Goal: Task Accomplishment & Management: Manage account settings

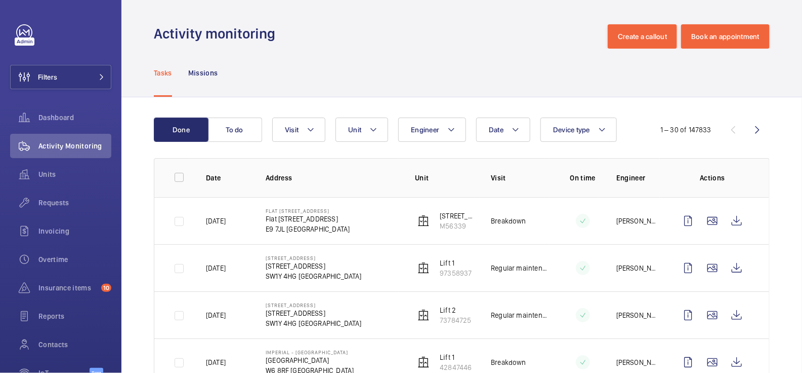
scroll to position [102, 0]
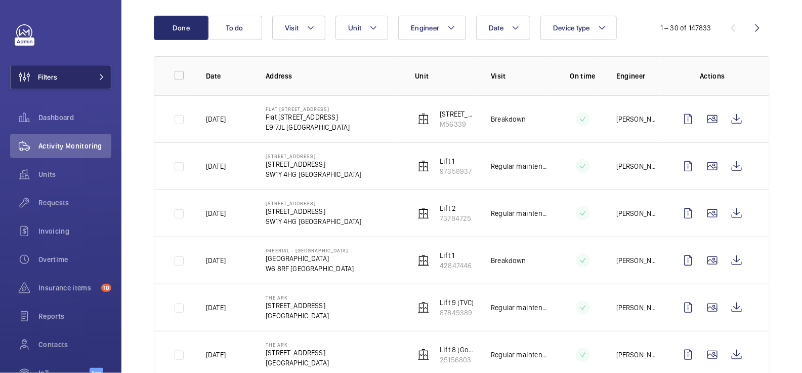
click at [63, 75] on button "Filters" at bounding box center [60, 77] width 101 height 24
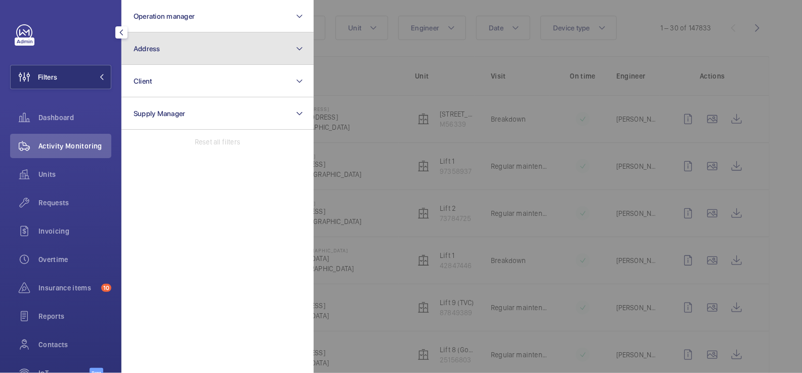
click at [185, 51] on button "Address" at bounding box center [217, 48] width 192 height 32
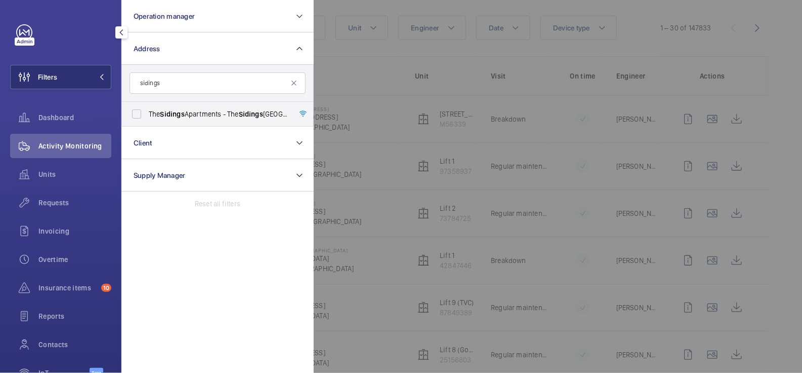
type input "sidings"
click at [242, 107] on label "The Sidings Apartments - [GEOGRAPHIC_DATA]" at bounding box center [210, 114] width 176 height 24
click at [147, 107] on input "The Sidings Apartments - [GEOGRAPHIC_DATA]" at bounding box center [137, 114] width 20 height 20
checkbox input "true"
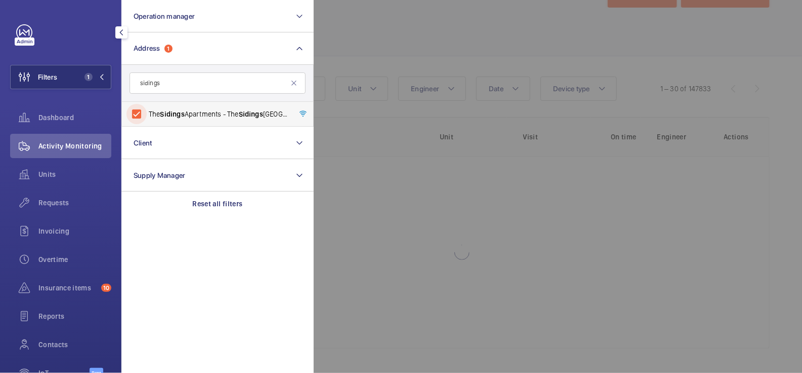
scroll to position [40, 0]
click at [381, 77] on div at bounding box center [715, 186] width 802 height 373
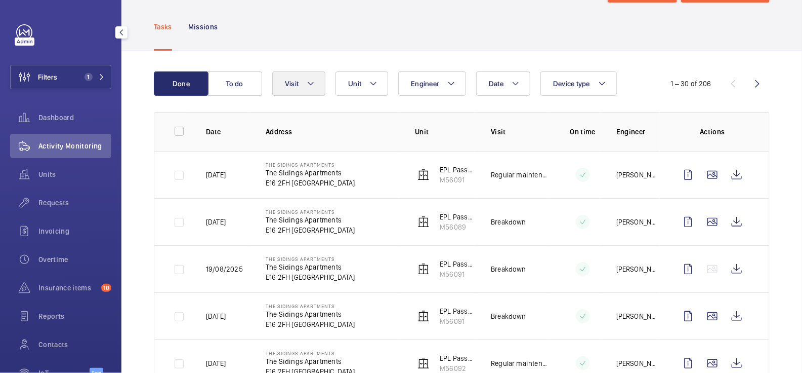
scroll to position [2, 0]
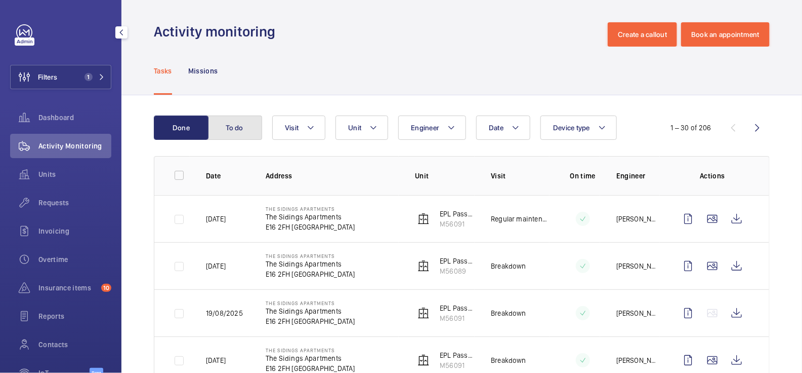
click at [245, 130] on button "To do" at bounding box center [235, 127] width 55 height 24
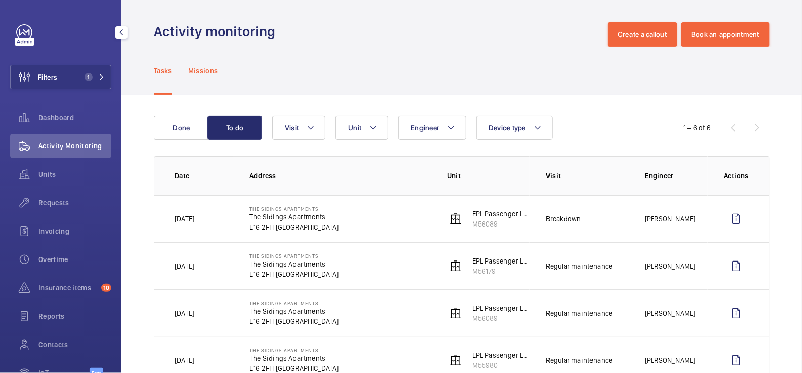
click at [208, 72] on p "Missions" at bounding box center [203, 71] width 30 height 10
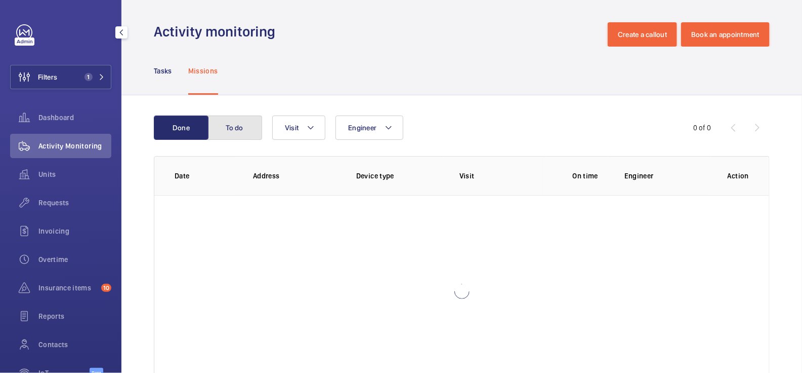
click at [251, 124] on button "To do" at bounding box center [235, 127] width 55 height 24
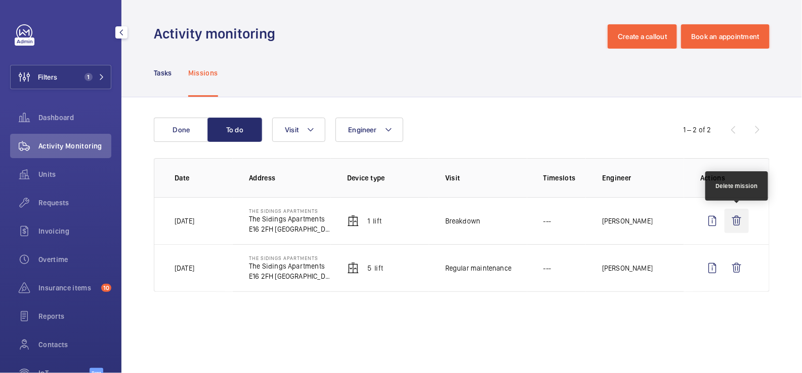
click at [738, 220] on wm-front-icon-button at bounding box center [737, 221] width 24 height 24
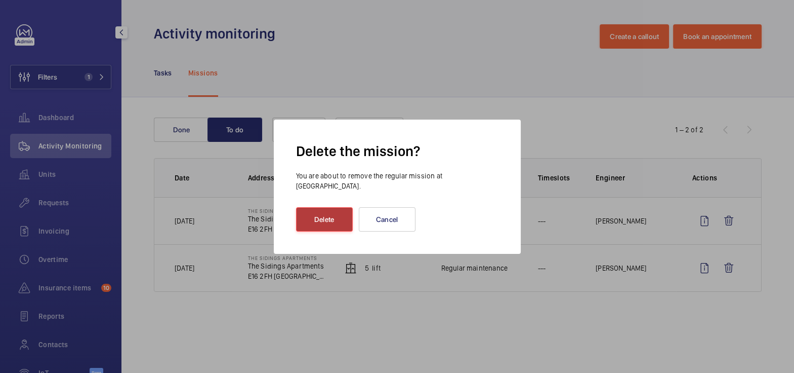
click at [332, 212] on button "Delete" at bounding box center [324, 219] width 57 height 24
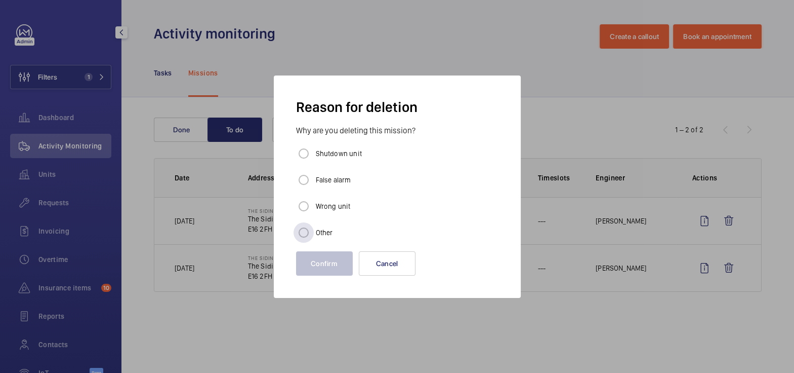
click at [319, 234] on label "Other" at bounding box center [323, 232] width 19 height 10
click at [314, 234] on input "Other" at bounding box center [304, 232] width 20 height 20
radio input "true"
click at [321, 269] on button "Confirm" at bounding box center [324, 263] width 57 height 24
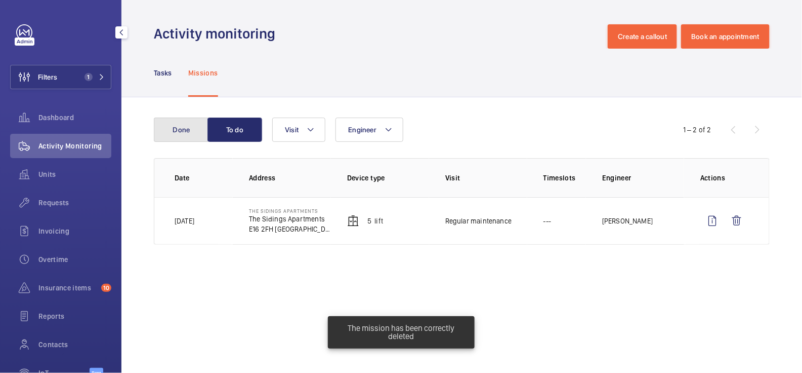
click at [190, 130] on button "Done" at bounding box center [181, 129] width 55 height 24
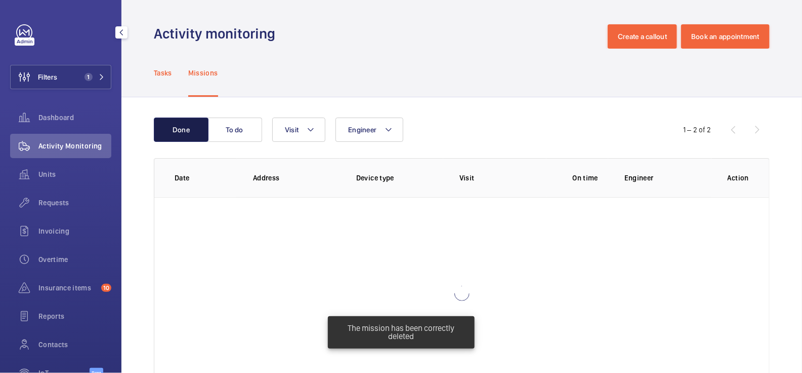
click at [188, 133] on button "Done" at bounding box center [181, 129] width 55 height 24
click at [159, 73] on p "Tasks" at bounding box center [163, 73] width 18 height 10
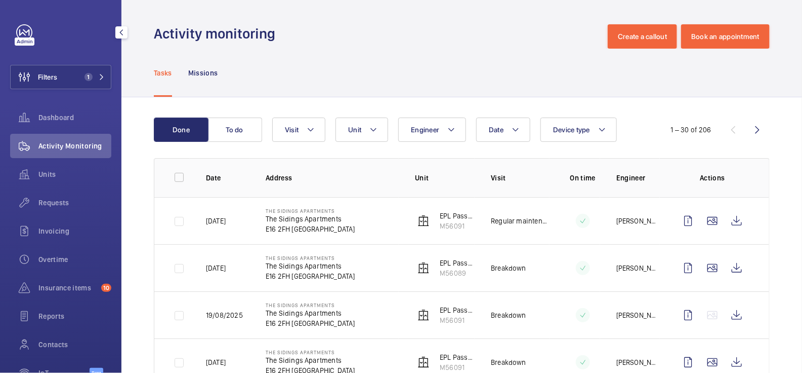
drag, startPoint x: 71, startPoint y: 81, endPoint x: 108, endPoint y: 75, distance: 36.9
click at [71, 81] on button "Filters 1" at bounding box center [60, 77] width 101 height 24
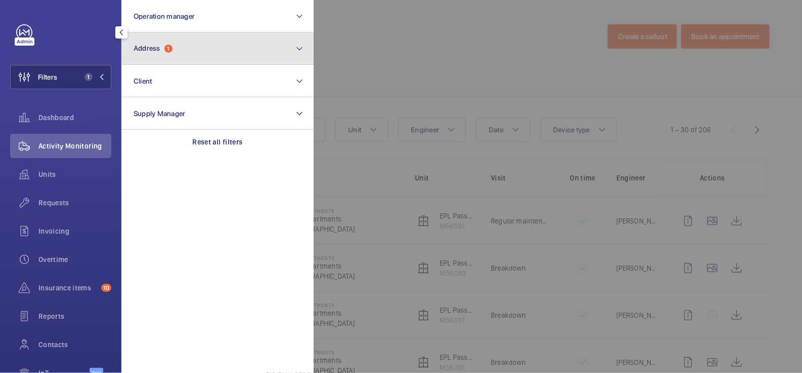
click at [171, 56] on button "Address 1" at bounding box center [217, 48] width 192 height 32
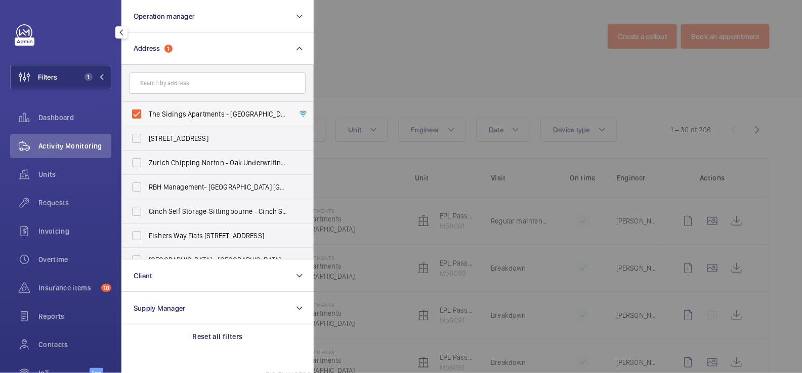
click at [175, 107] on label "The Sidings Apartments - [GEOGRAPHIC_DATA]" at bounding box center [210, 114] width 176 height 24
click at [147, 107] on input "The Sidings Apartments - [GEOGRAPHIC_DATA]" at bounding box center [137, 114] width 20 height 20
checkbox input "false"
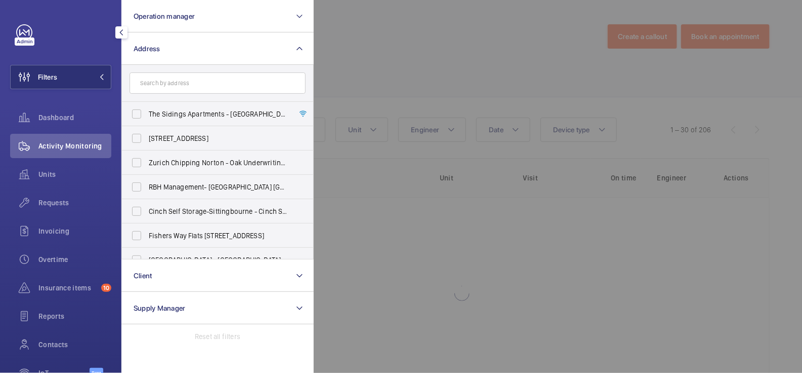
drag, startPoint x: 357, startPoint y: 50, endPoint x: 365, endPoint y: 7, distance: 43.9
click at [356, 46] on div at bounding box center [715, 186] width 802 height 373
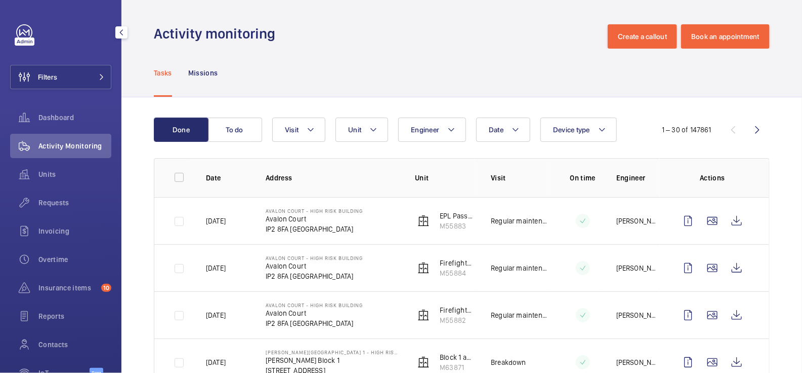
drag, startPoint x: 46, startPoint y: 81, endPoint x: 113, endPoint y: 69, distance: 68.4
click at [46, 80] on span "Filters" at bounding box center [47, 77] width 19 height 10
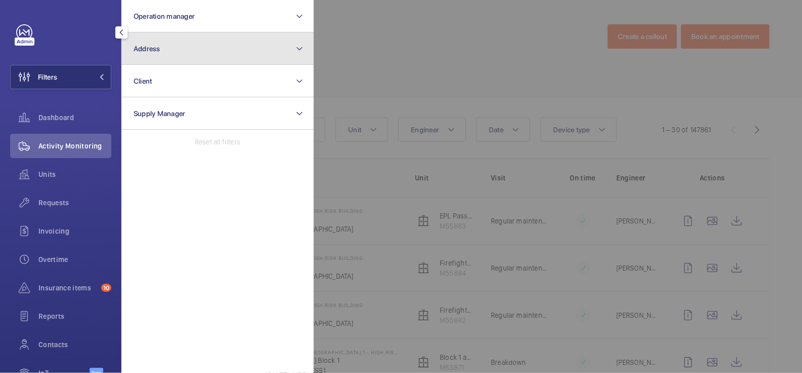
click at [156, 50] on span "Address" at bounding box center [147, 49] width 27 height 8
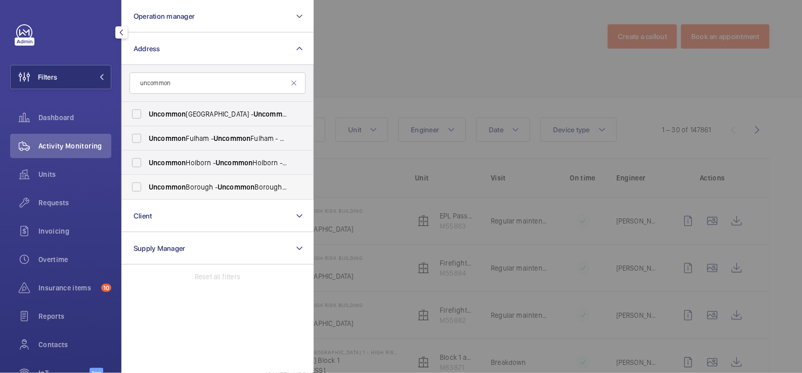
type input "uncommon"
click at [218, 184] on span "Uncommon Borough - Uncommon Borough - Flexible Office [GEOGRAPHIC_DATA]" at bounding box center [218, 187] width 139 height 10
click at [147, 184] on input "Uncommon Borough - Uncommon Borough - Flexible Office [GEOGRAPHIC_DATA]" at bounding box center [137, 187] width 20 height 20
checkbox input "true"
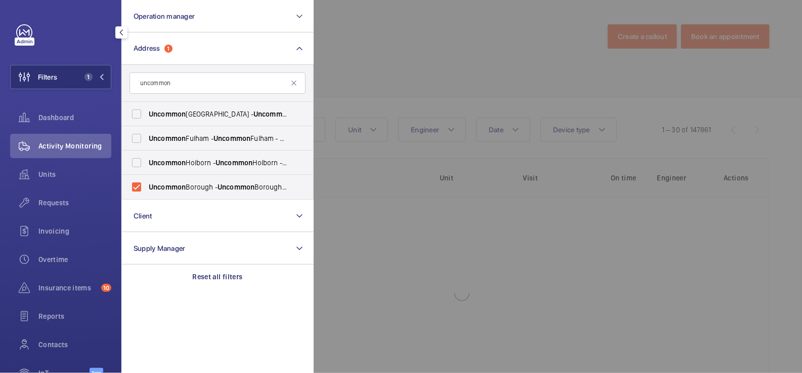
click at [379, 50] on div at bounding box center [715, 186] width 802 height 373
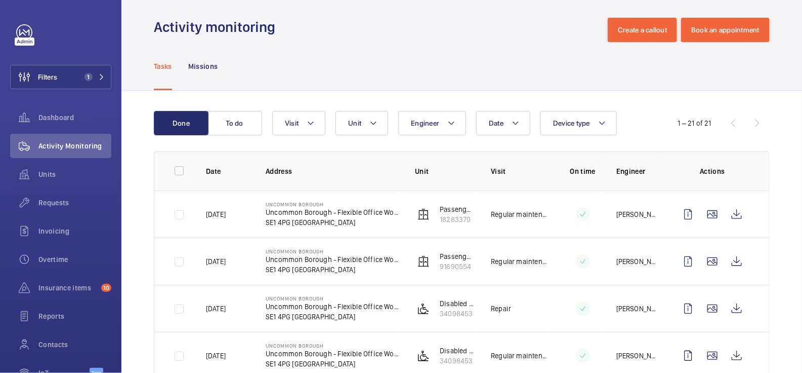
scroll to position [6, 0]
click at [232, 116] on button "To do" at bounding box center [235, 123] width 55 height 24
